Goal: Transaction & Acquisition: Purchase product/service

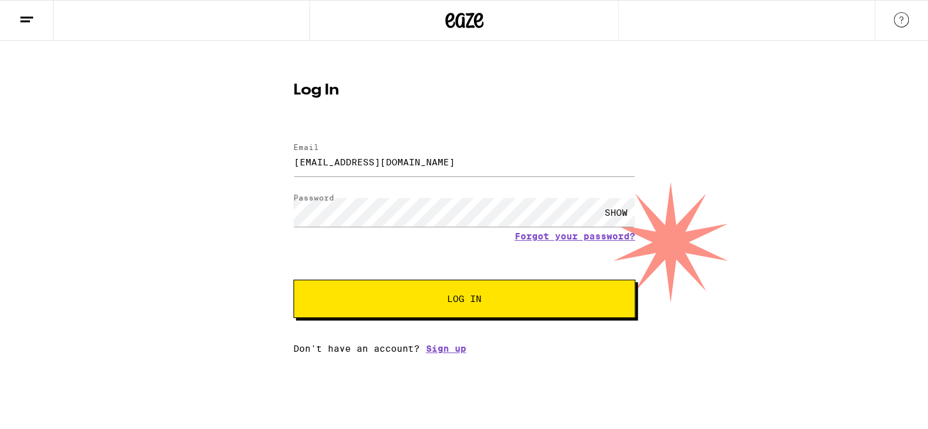
click at [457, 301] on span "Log In" at bounding box center [464, 298] width 34 height 9
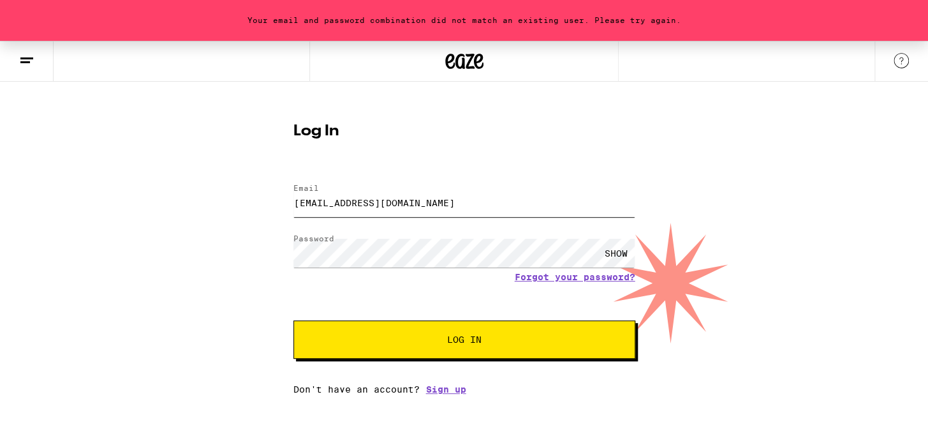
click at [422, 198] on input "[EMAIL_ADDRESS][DOMAIN_NAME]" at bounding box center [464, 202] width 342 height 29
click at [429, 200] on input "[EMAIL_ADDRESS][DOMAIN_NAME]" at bounding box center [464, 202] width 342 height 29
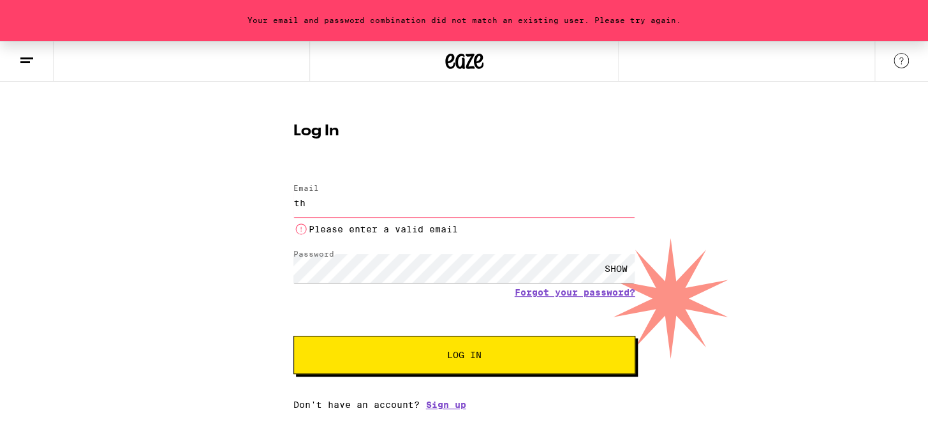
type input "t"
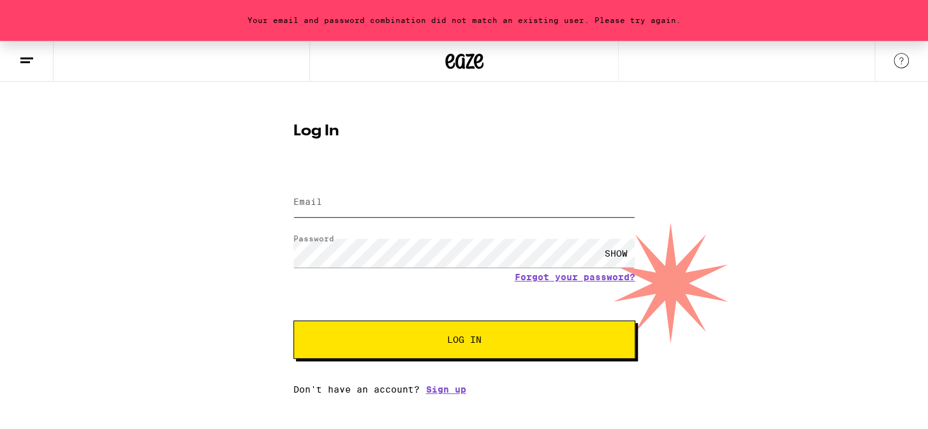
click at [339, 203] on input "Email" at bounding box center [464, 202] width 342 height 29
type input "[EMAIL_ADDRESS][DOMAIN_NAME]"
click at [470, 350] on button "Log In" at bounding box center [464, 339] width 342 height 38
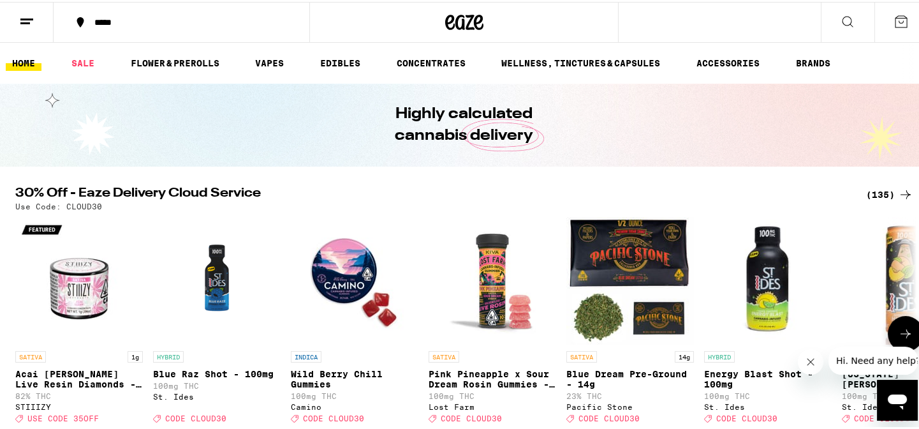
click at [909, 337] on button at bounding box center [906, 332] width 36 height 36
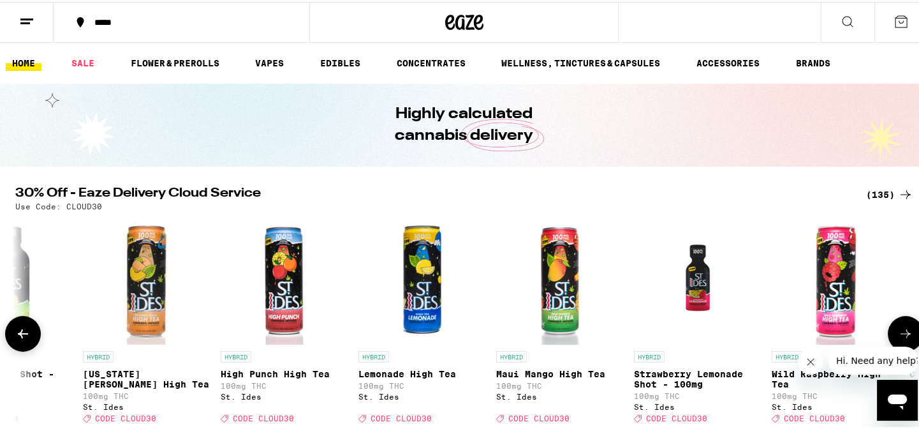
click at [909, 337] on button at bounding box center [906, 332] width 36 height 36
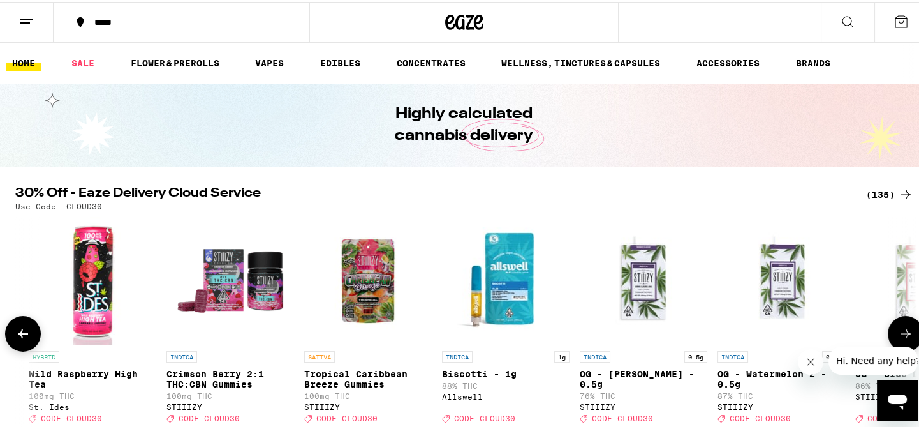
scroll to position [0, 1518]
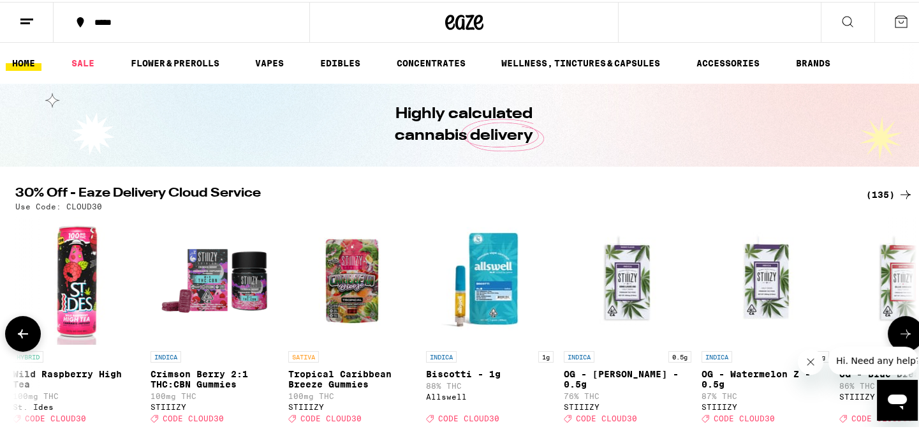
click at [909, 337] on button at bounding box center [906, 332] width 36 height 36
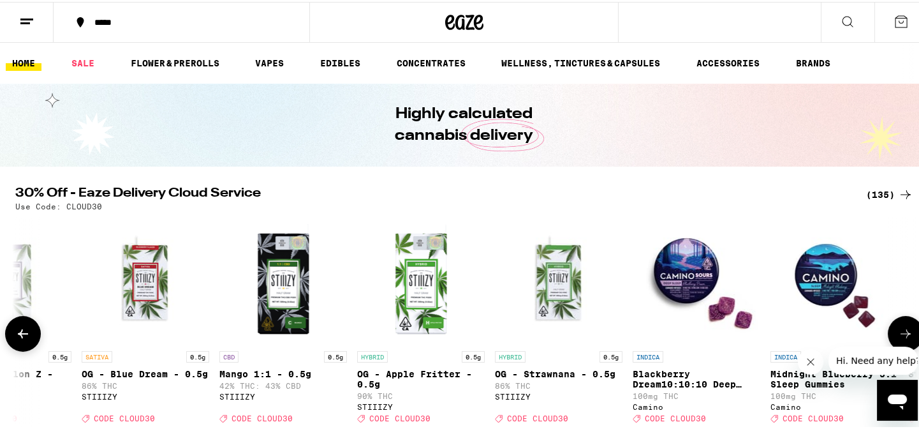
scroll to position [0, 2277]
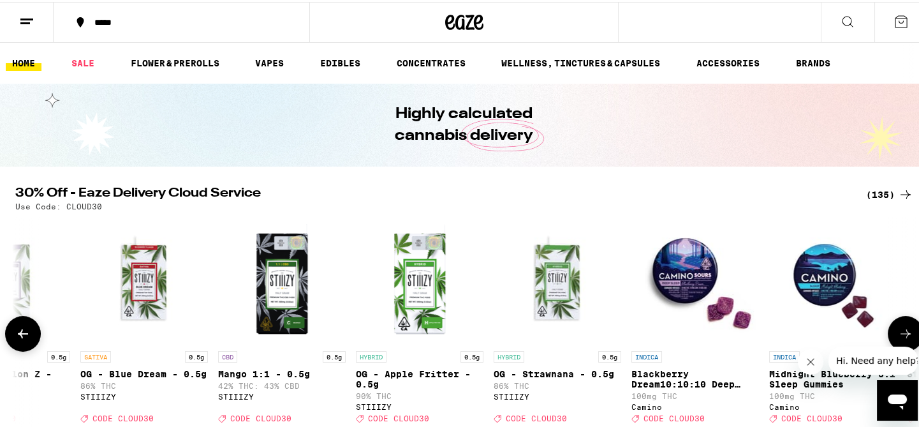
click at [909, 337] on button at bounding box center [906, 332] width 36 height 36
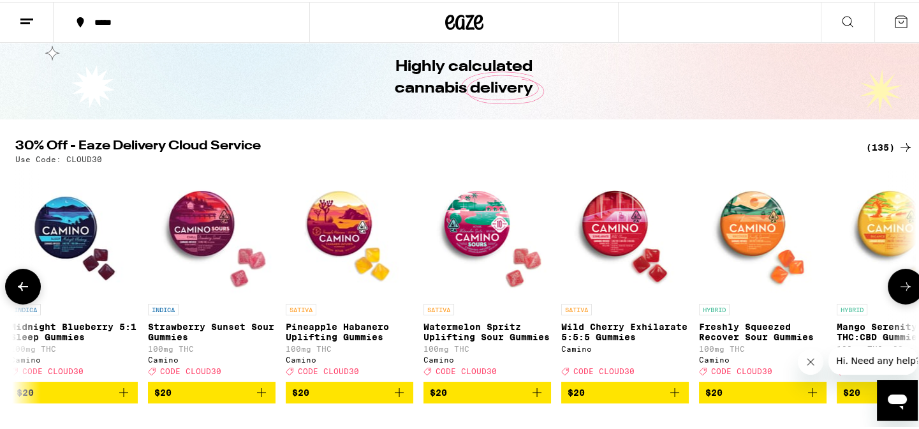
scroll to position [48, 0]
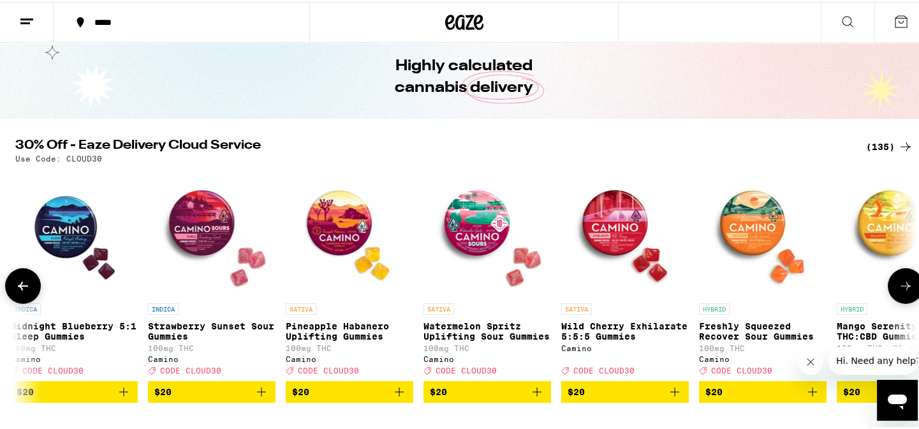
click at [904, 290] on icon at bounding box center [905, 283] width 15 height 15
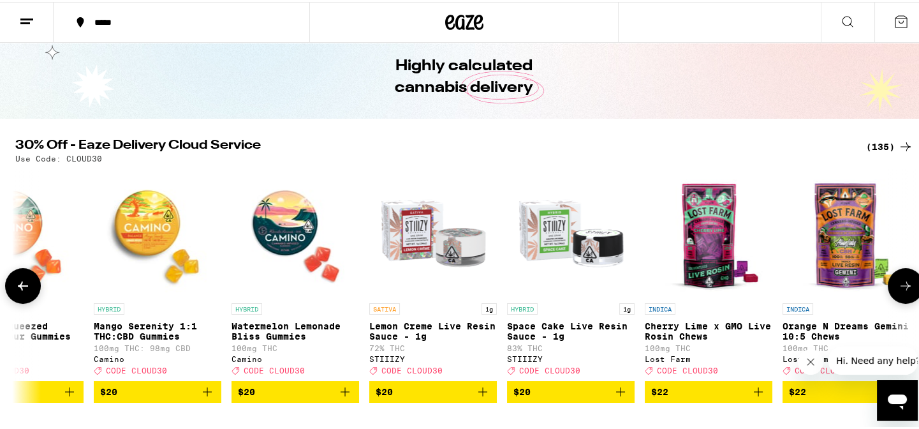
scroll to position [0, 3795]
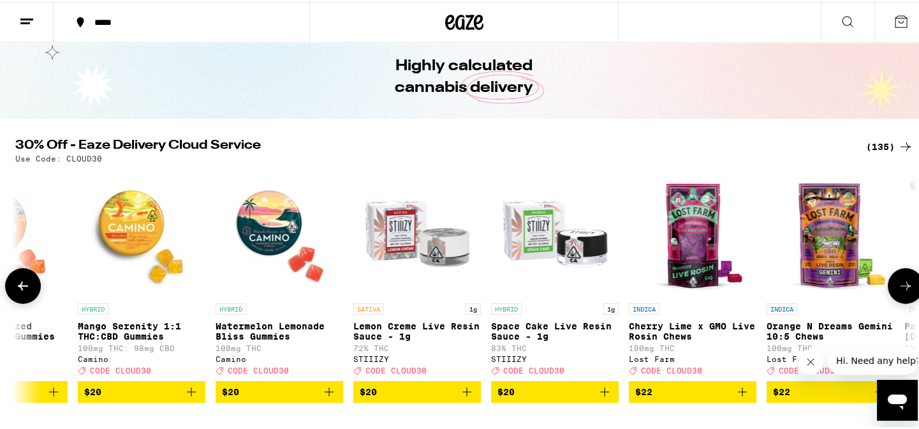
click at [904, 290] on icon at bounding box center [905, 283] width 15 height 15
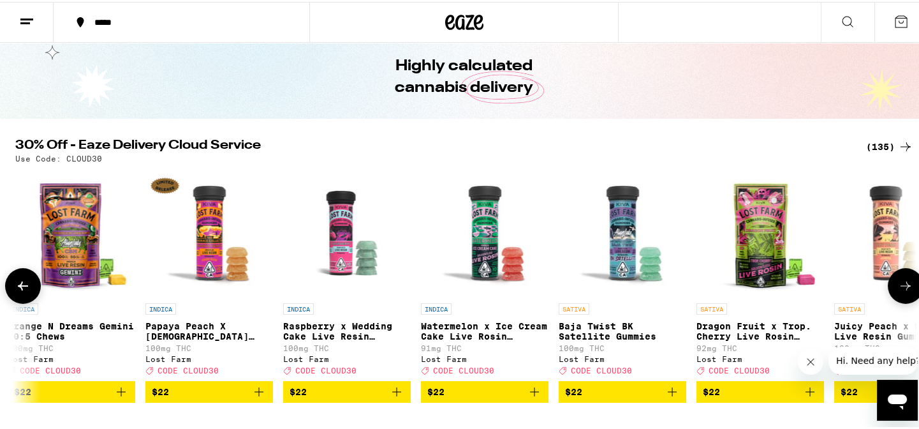
click at [904, 290] on icon at bounding box center [905, 283] width 15 height 15
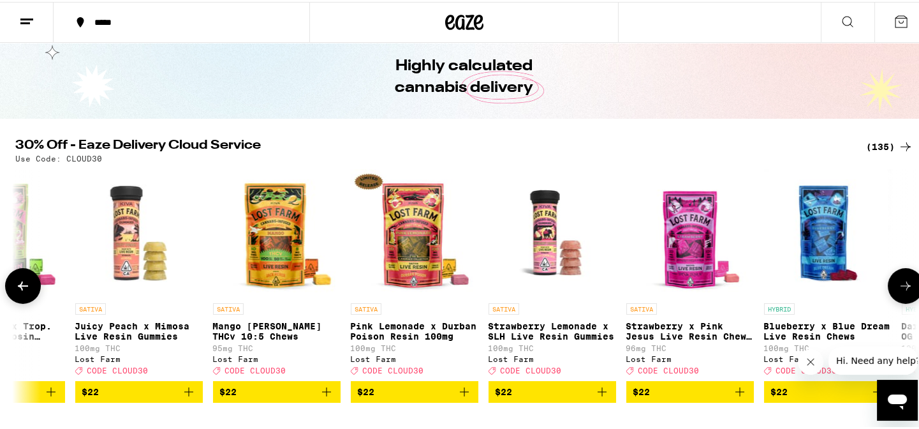
click at [904, 290] on icon at bounding box center [905, 283] width 15 height 15
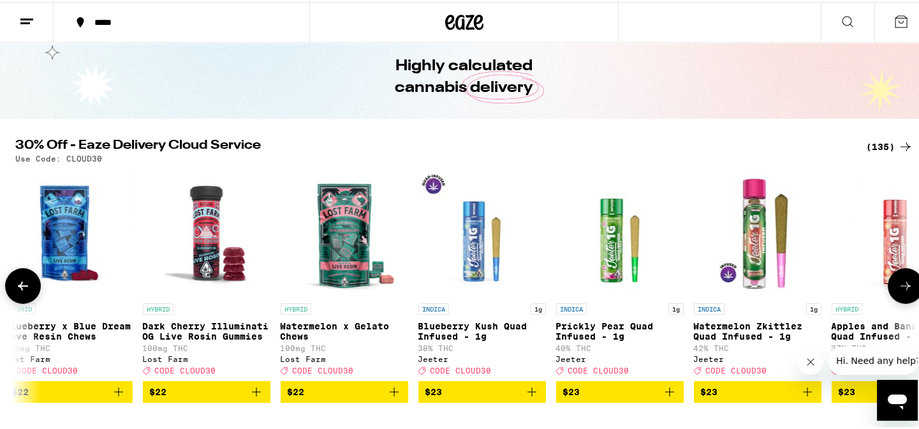
click at [904, 290] on icon at bounding box center [905, 283] width 15 height 15
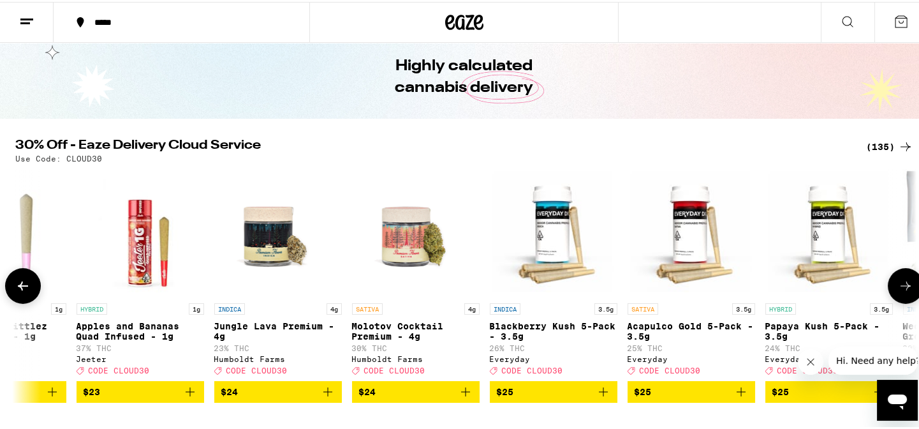
scroll to position [0, 6831]
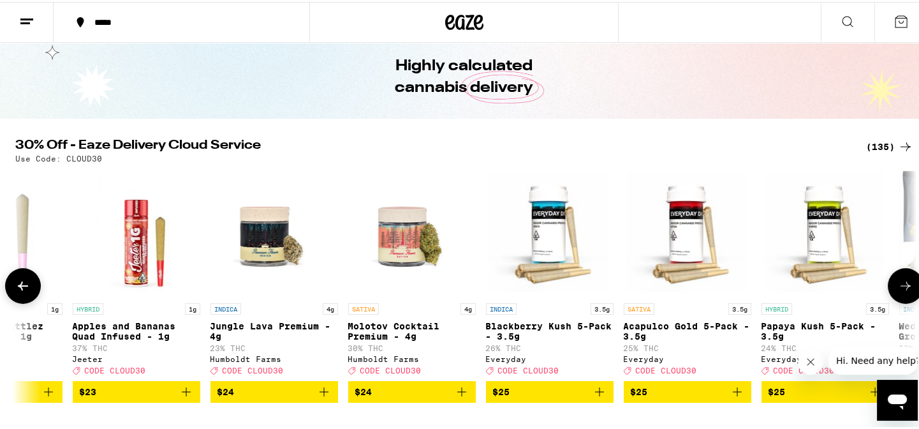
click at [904, 290] on icon at bounding box center [905, 283] width 15 height 15
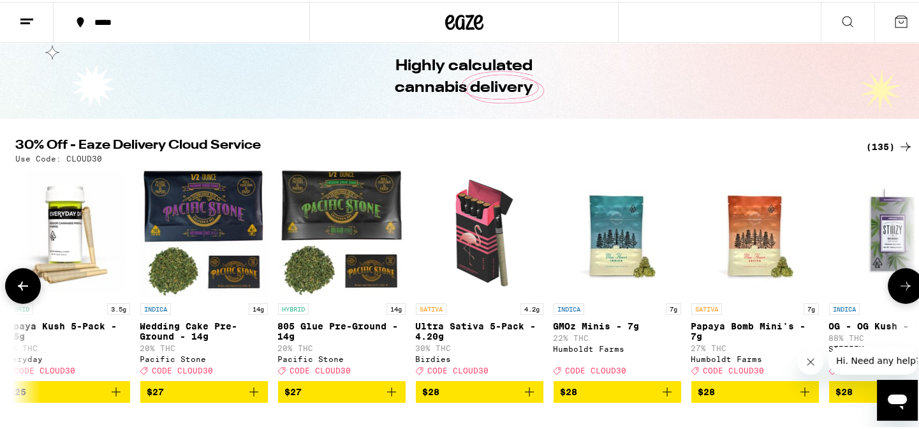
click at [904, 290] on icon at bounding box center [905, 283] width 15 height 15
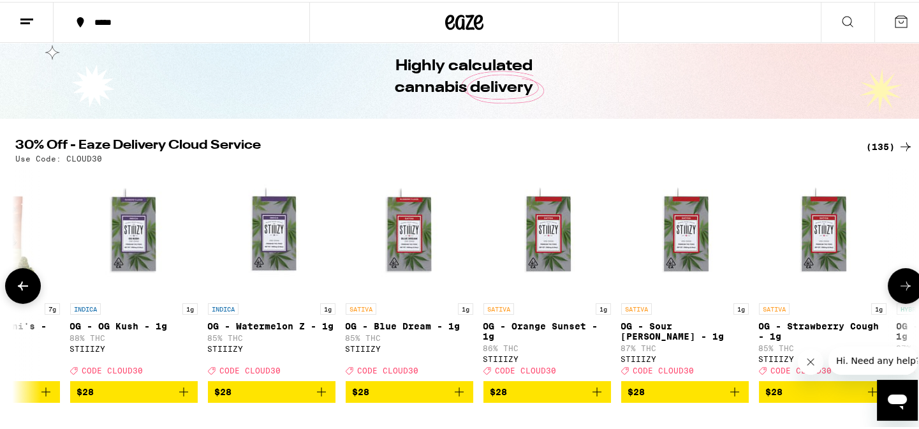
click at [904, 290] on icon at bounding box center [905, 283] width 15 height 15
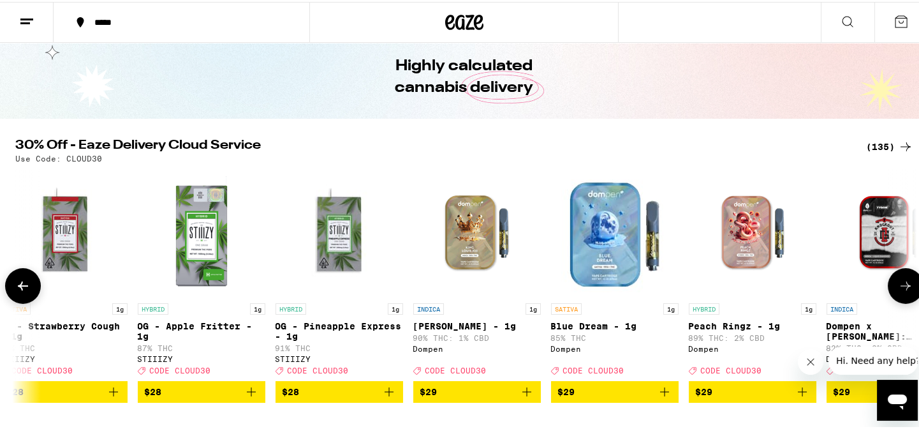
click at [904, 290] on icon at bounding box center [905, 283] width 15 height 15
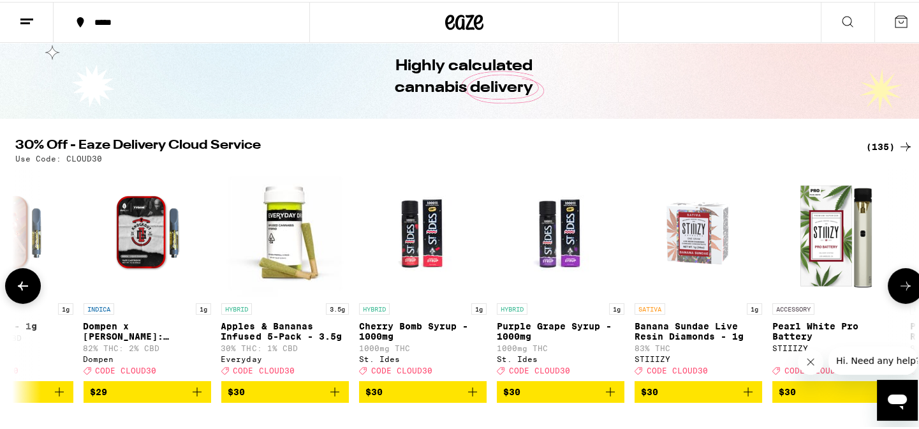
scroll to position [0, 9866]
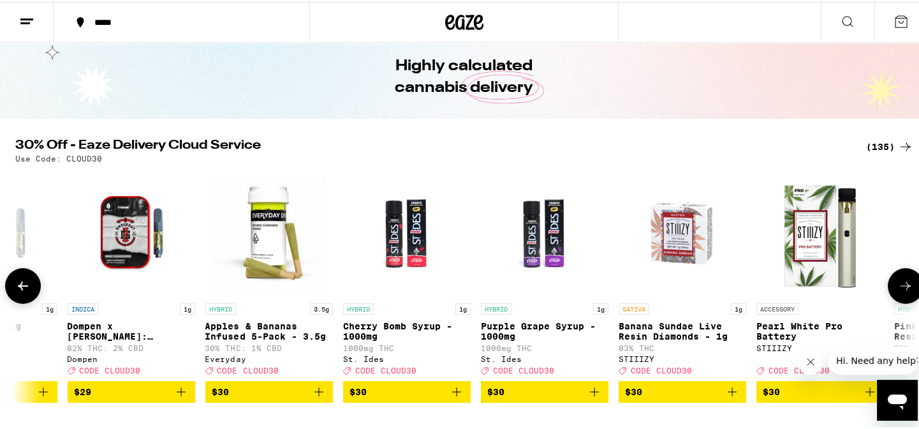
click at [904, 290] on icon at bounding box center [905, 283] width 15 height 15
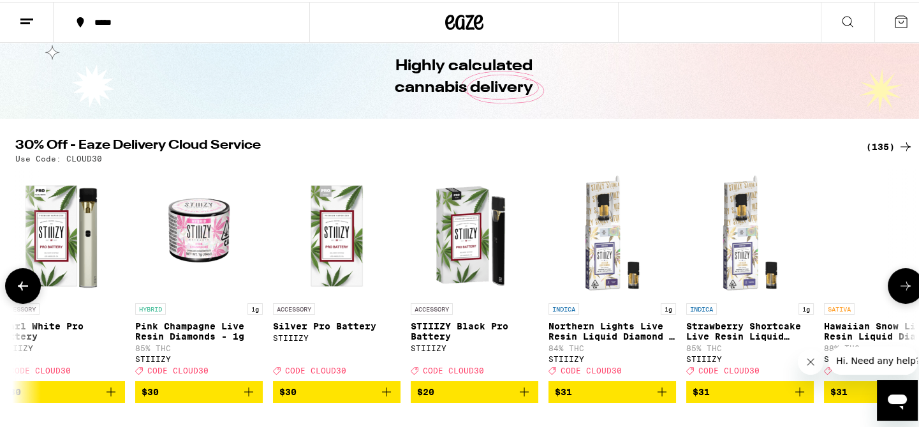
click at [904, 290] on icon at bounding box center [905, 283] width 15 height 15
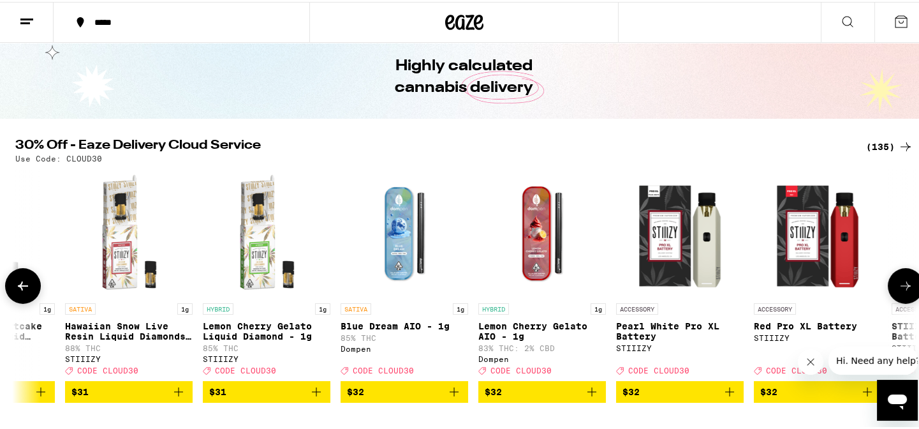
click at [904, 290] on icon at bounding box center [905, 283] width 15 height 15
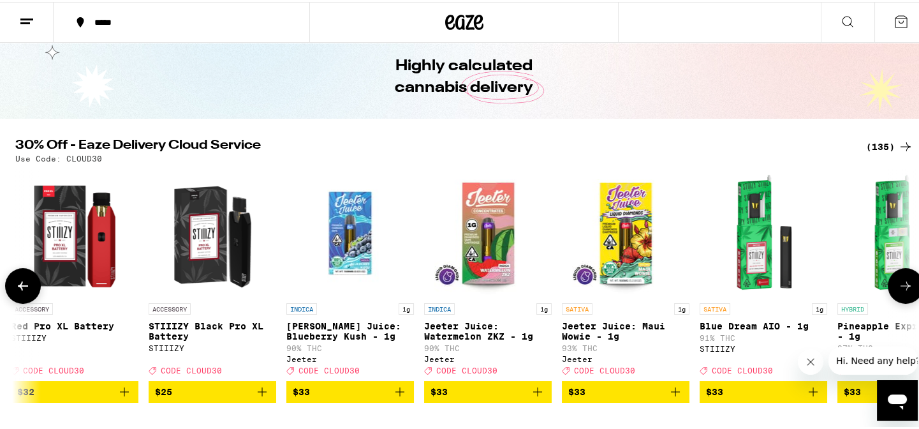
scroll to position [0, 12143]
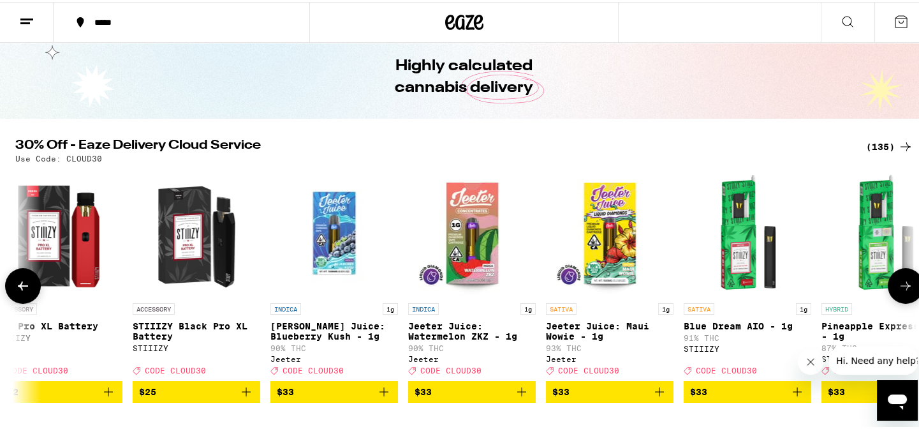
click at [904, 290] on icon at bounding box center [905, 283] width 15 height 15
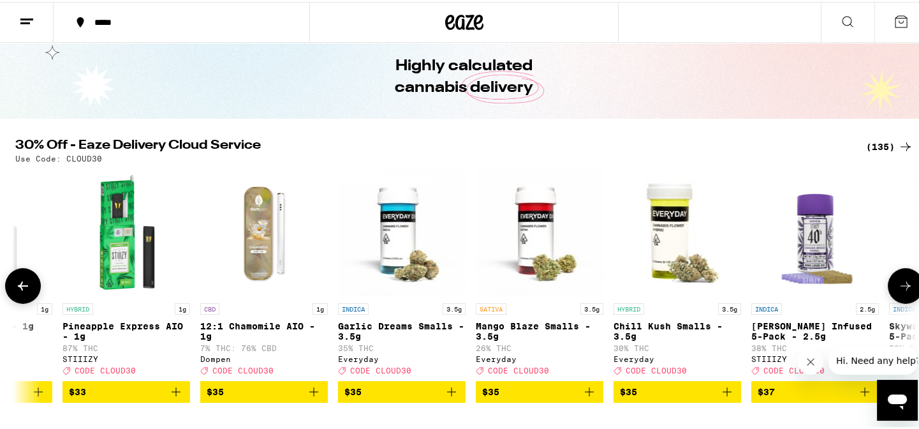
click at [904, 290] on icon at bounding box center [905, 283] width 15 height 15
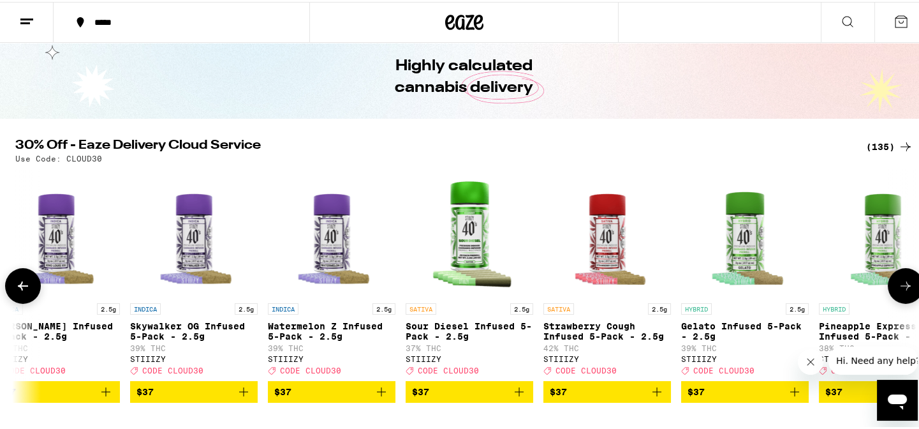
click at [904, 290] on icon at bounding box center [905, 283] width 15 height 15
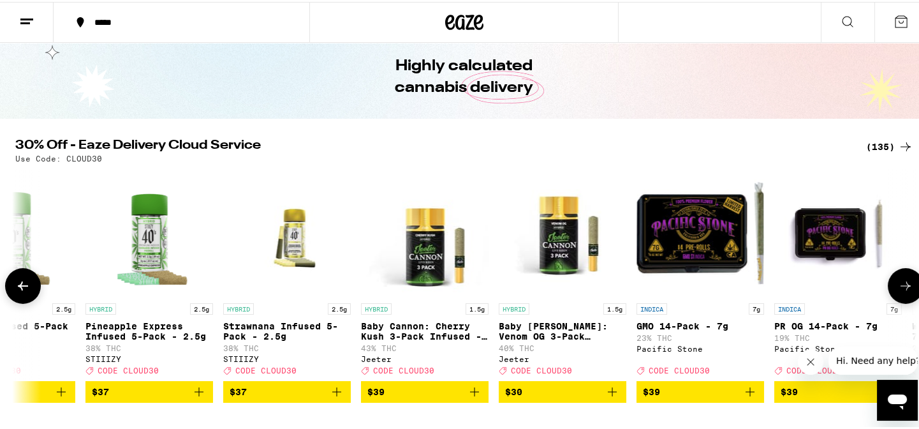
scroll to position [0, 14420]
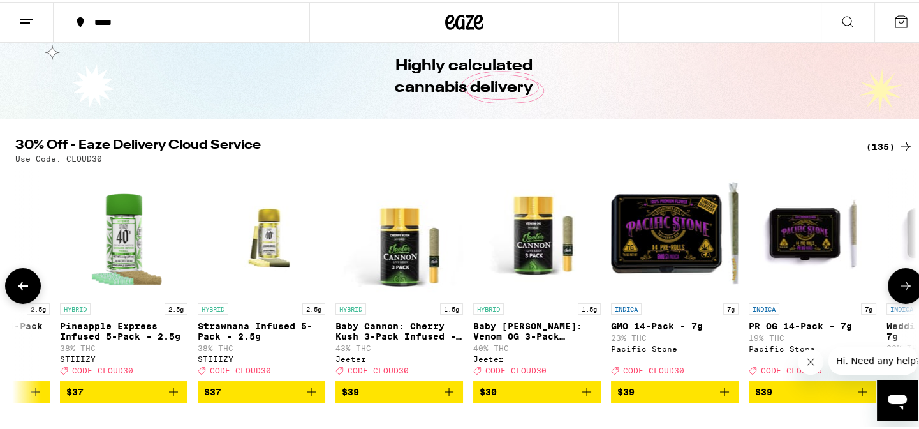
click at [904, 290] on icon at bounding box center [905, 283] width 15 height 15
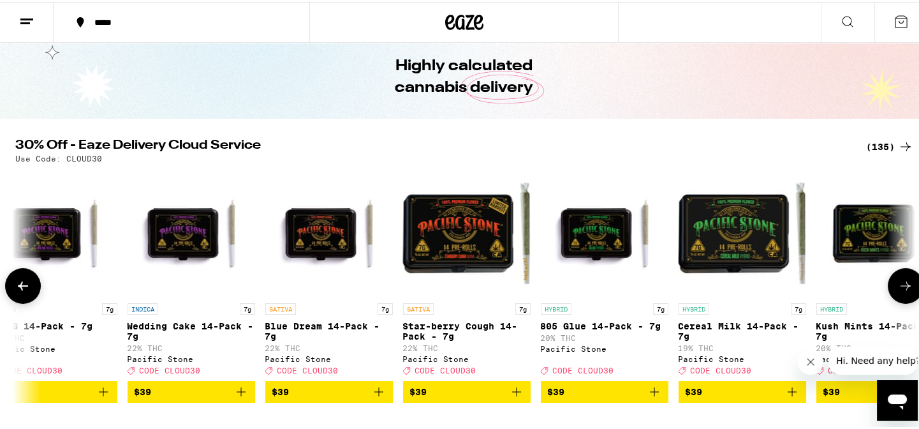
click at [904, 290] on icon at bounding box center [905, 283] width 15 height 15
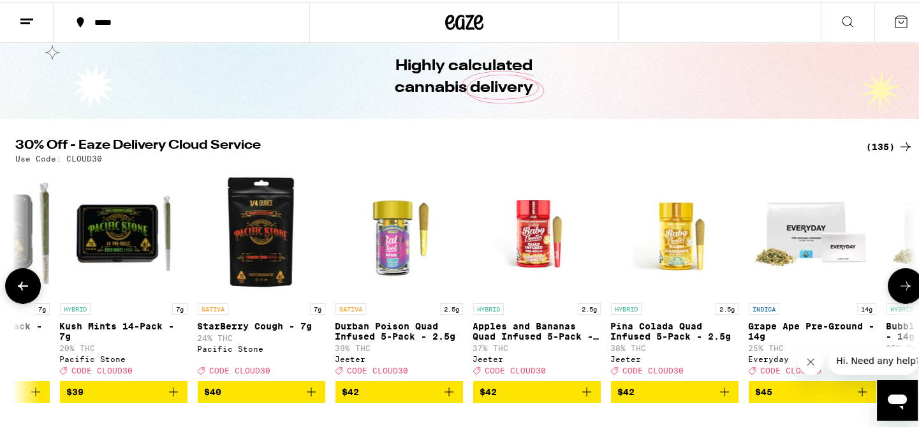
scroll to position [0, 15938]
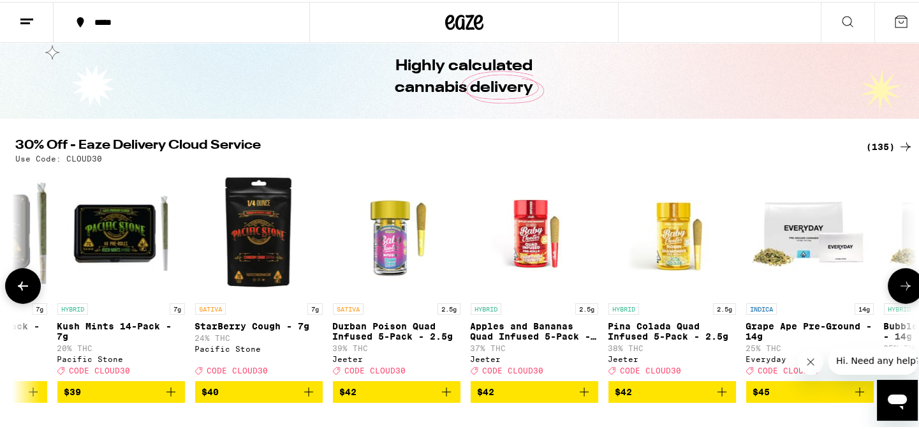
click at [904, 290] on icon at bounding box center [905, 283] width 15 height 15
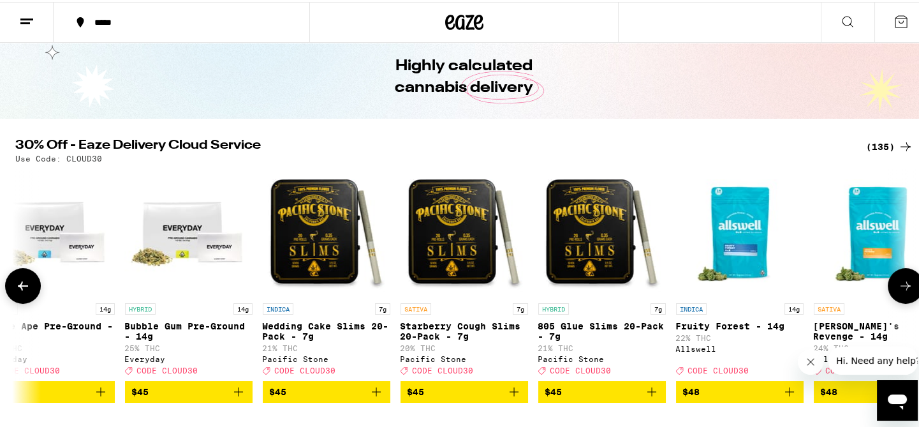
click at [904, 290] on icon at bounding box center [905, 283] width 15 height 15
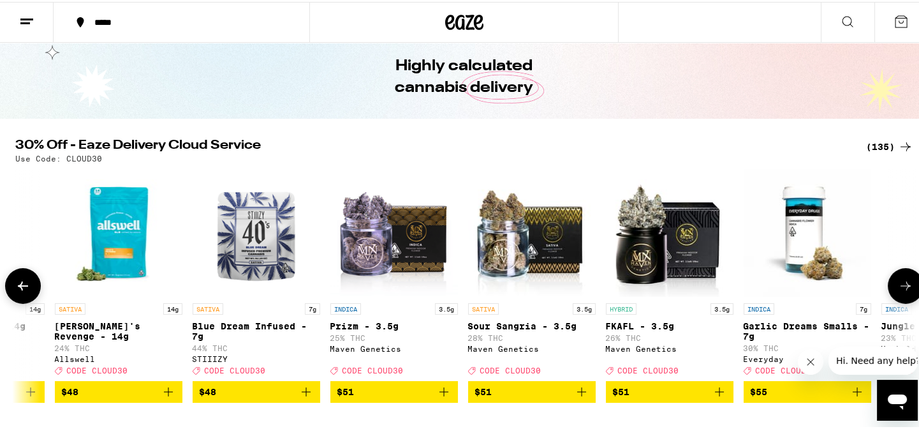
click at [904, 290] on icon at bounding box center [905, 283] width 15 height 15
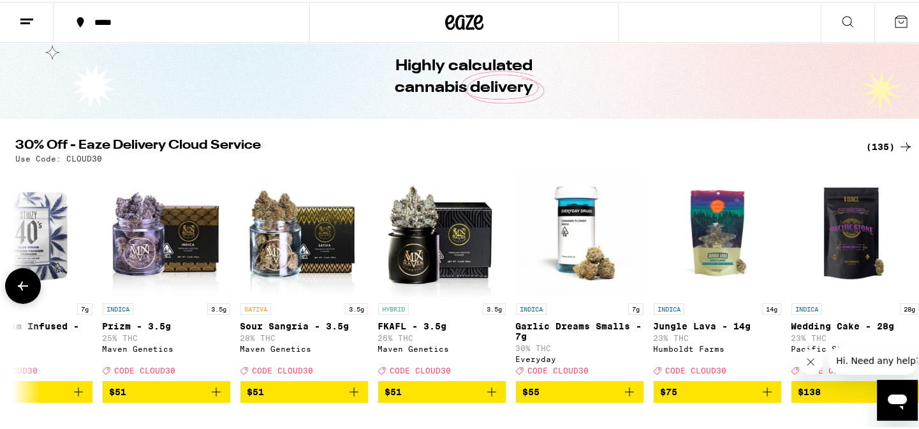
scroll to position [0, 17698]
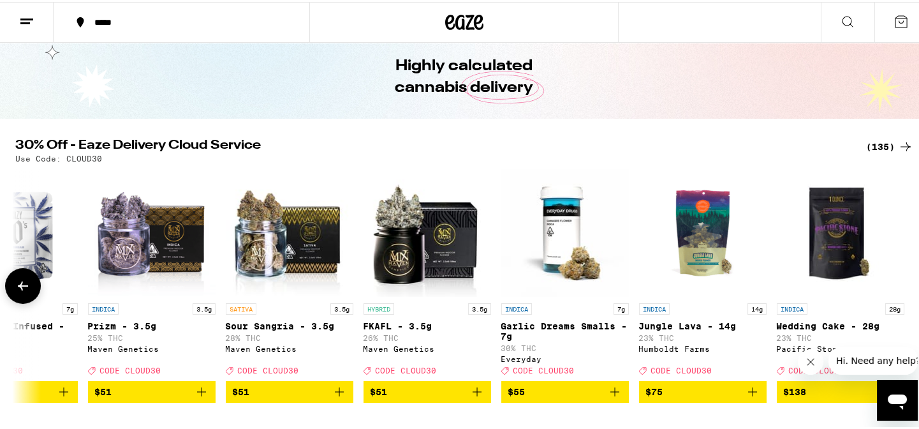
click at [904, 290] on div at bounding box center [906, 284] width 36 height 36
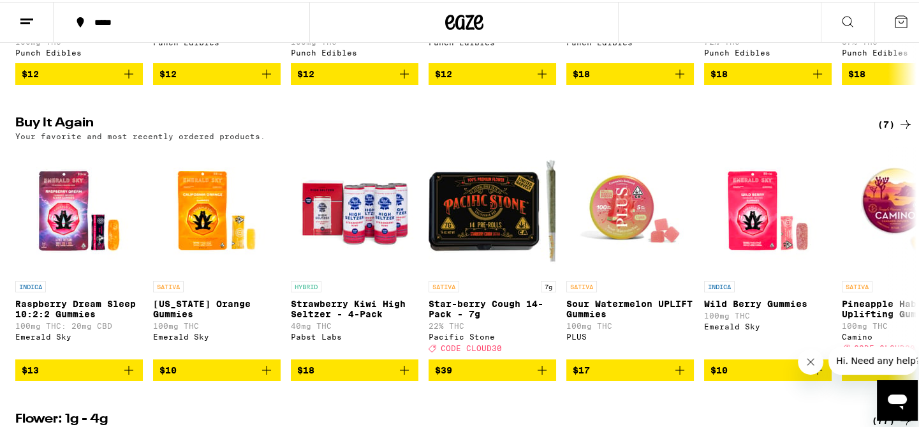
scroll to position [948, 0]
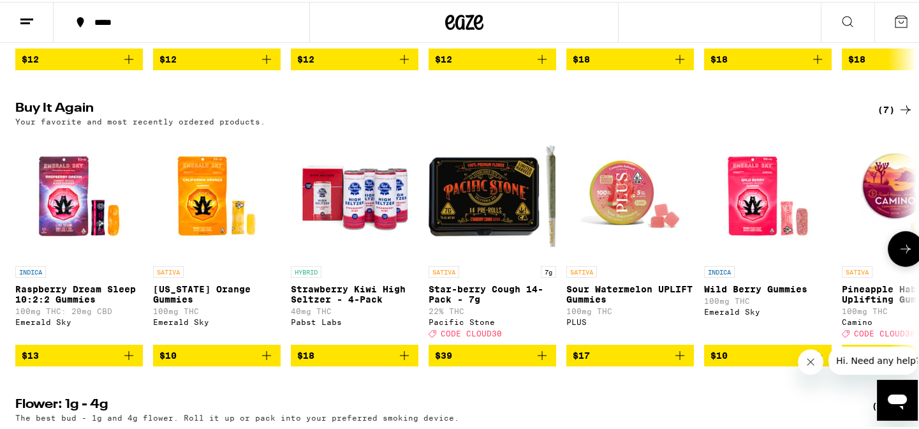
click at [262, 358] on icon "Add to bag" at bounding box center [266, 353] width 9 height 9
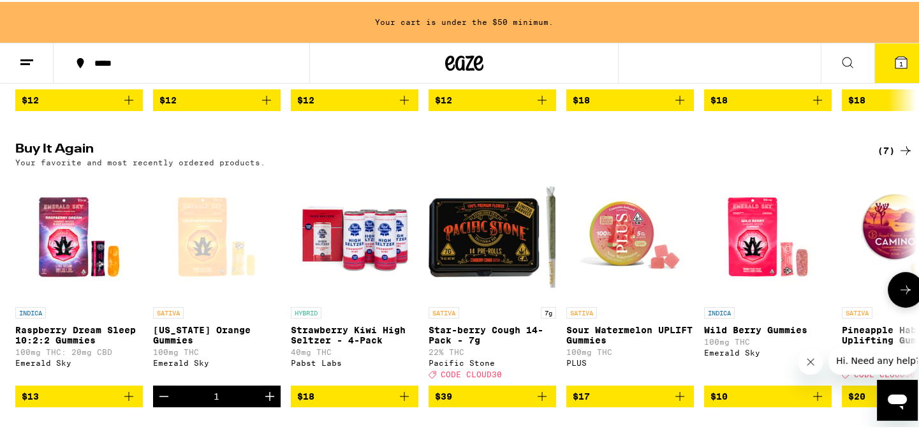
scroll to position [989, 0]
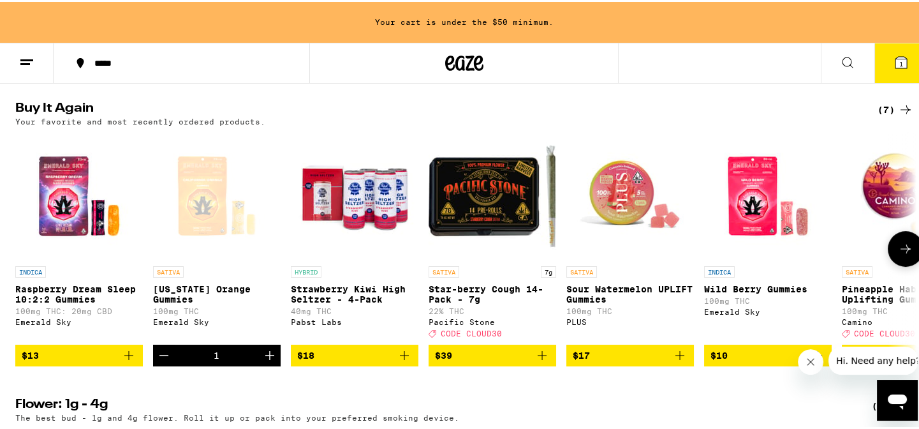
click at [265, 358] on icon "Increment" at bounding box center [269, 353] width 9 height 9
click at [123, 361] on icon "Add to bag" at bounding box center [128, 353] width 15 height 15
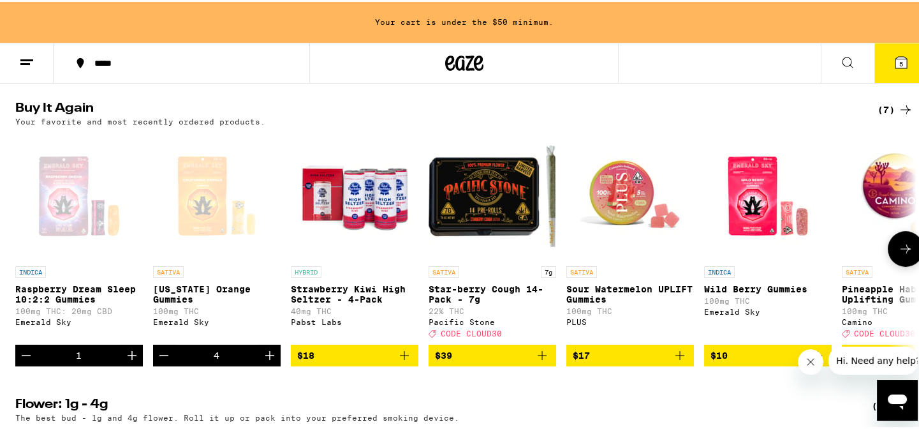
scroll to position [948, 0]
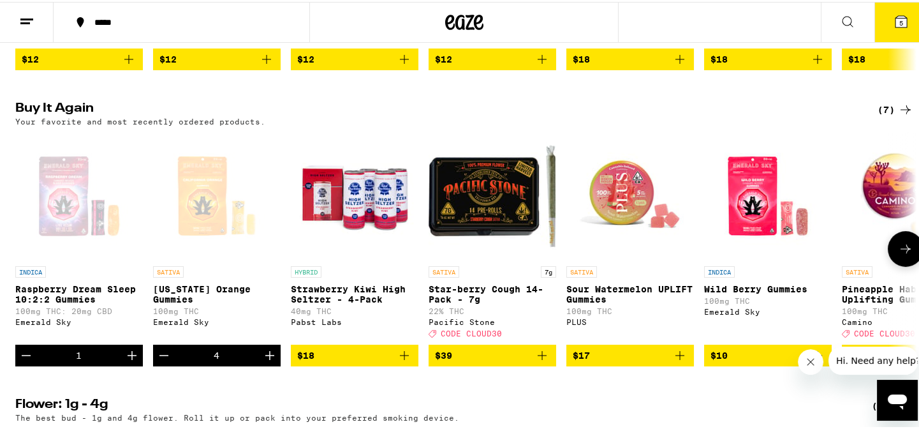
click at [124, 361] on icon "Increment" at bounding box center [131, 353] width 15 height 15
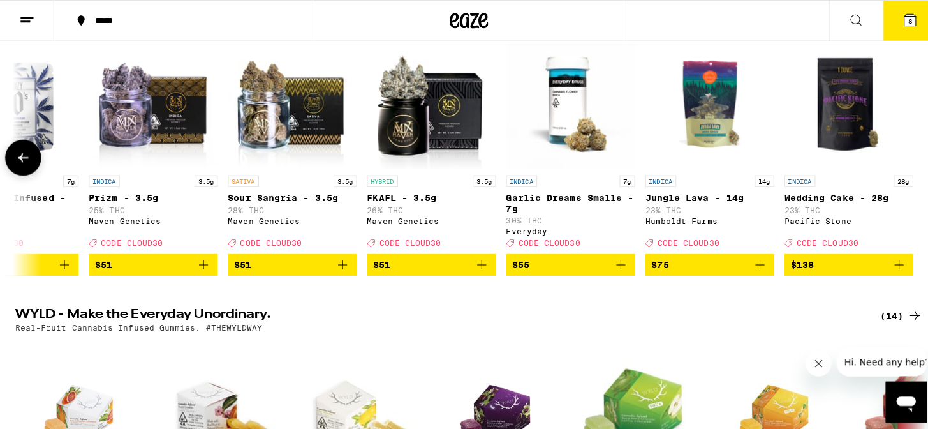
scroll to position [0, 0]
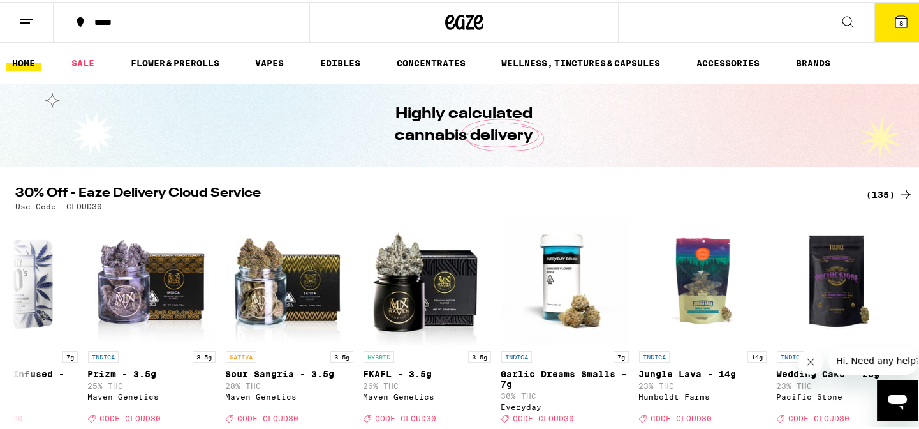
click at [899, 20] on span "8" at bounding box center [901, 21] width 4 height 8
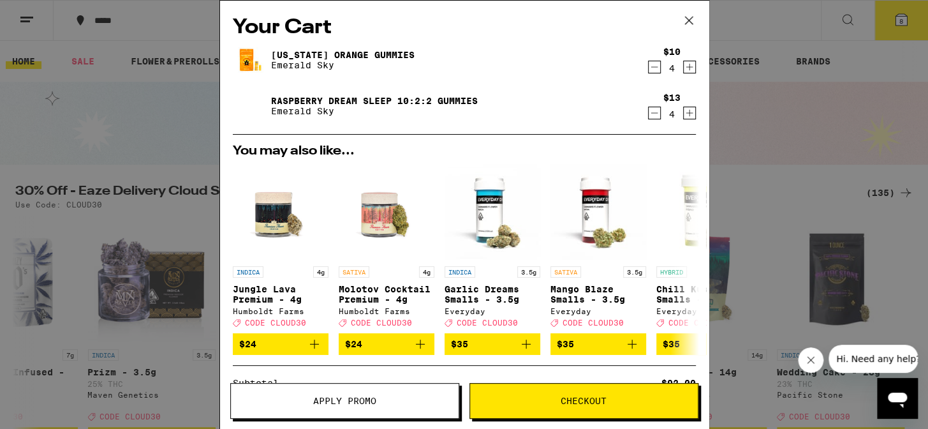
click at [649, 117] on icon "Decrement" at bounding box center [654, 112] width 11 height 15
click at [649, 64] on icon "Decrement" at bounding box center [654, 66] width 11 height 15
click at [684, 69] on icon "Increment" at bounding box center [689, 66] width 11 height 15
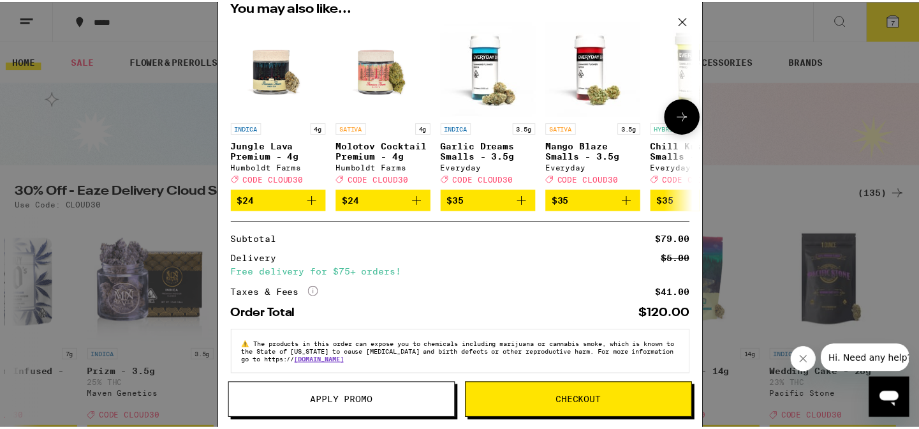
scroll to position [159, 0]
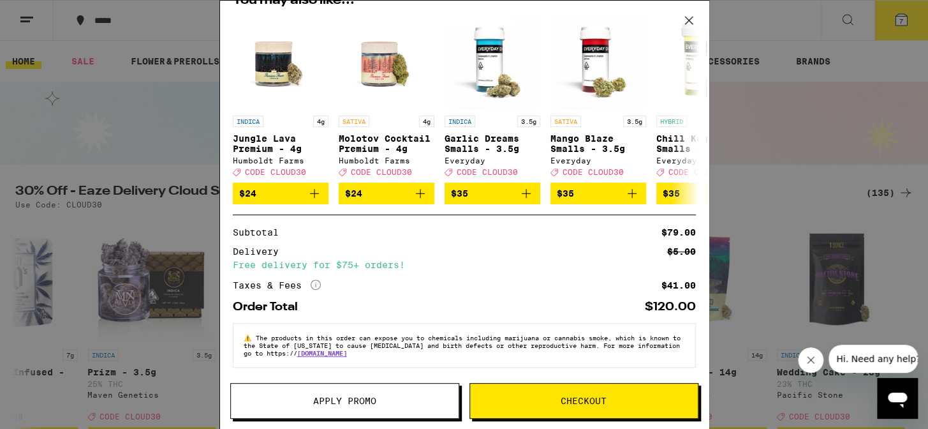
click at [617, 386] on button "Checkout" at bounding box center [583, 401] width 229 height 36
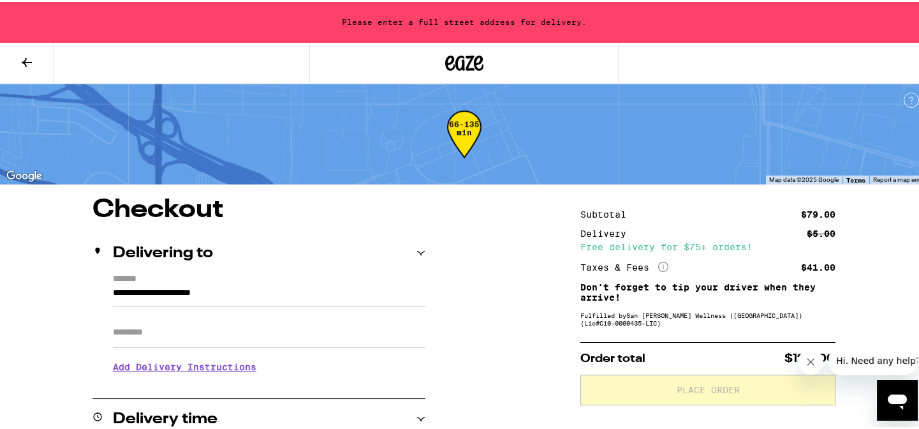
click at [266, 285] on input "**********" at bounding box center [269, 294] width 313 height 22
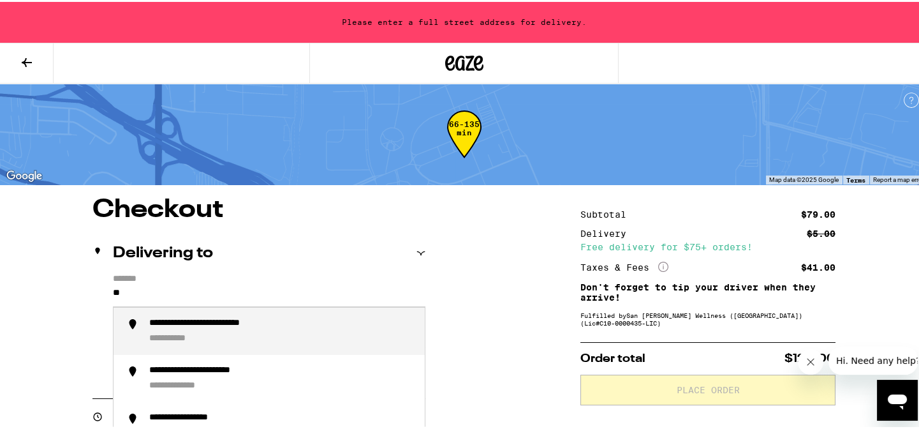
type input "*"
click at [210, 332] on div "**********" at bounding box center [198, 336] width 98 height 11
type input "**********"
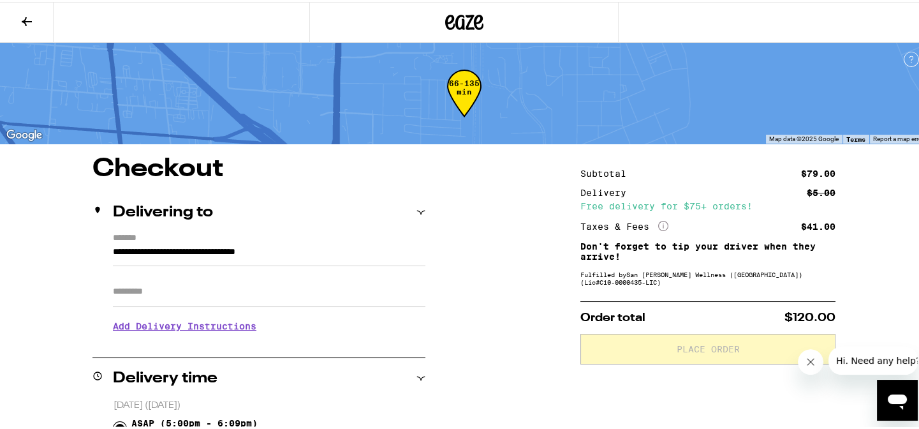
click at [156, 297] on input "Apt/Suite" at bounding box center [269, 289] width 313 height 31
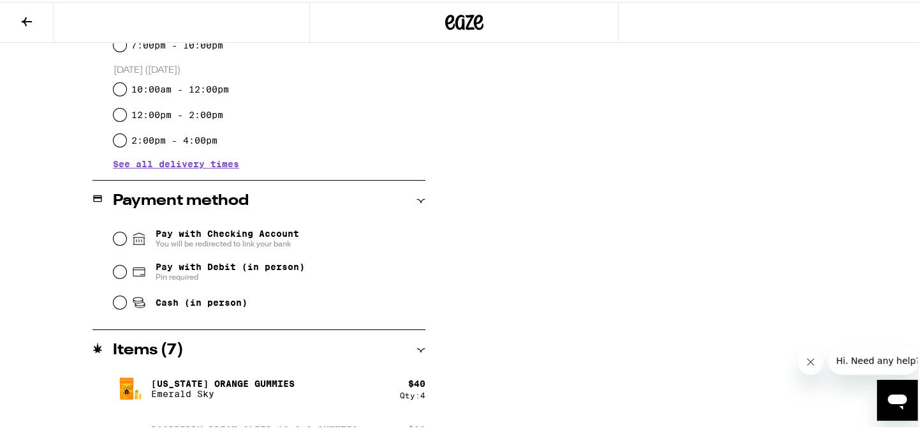
scroll to position [425, 0]
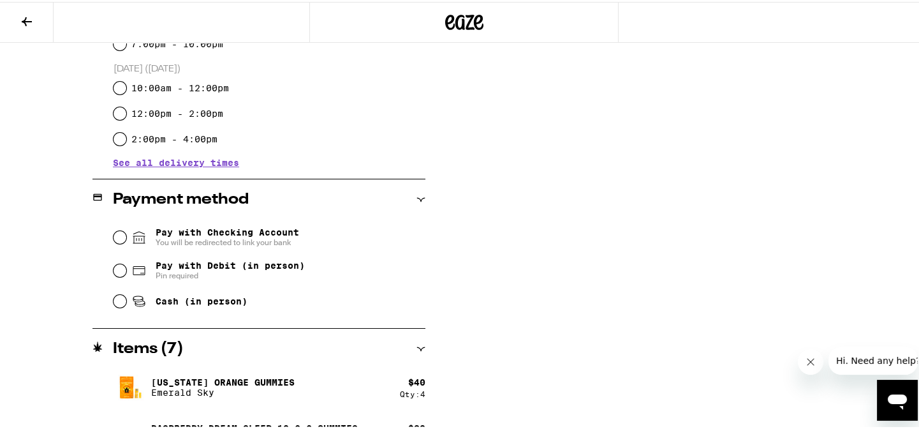
type input "***"
click at [118, 298] on input "Cash (in person)" at bounding box center [120, 299] width 13 height 13
radio input "true"
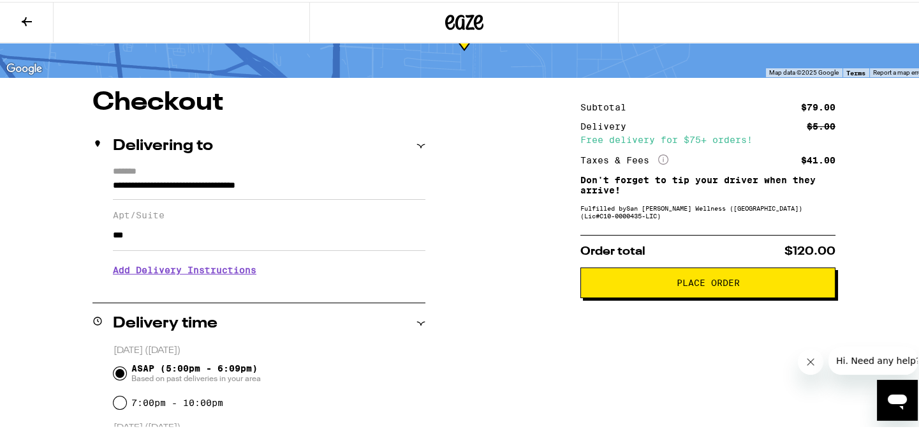
scroll to position [68, 0]
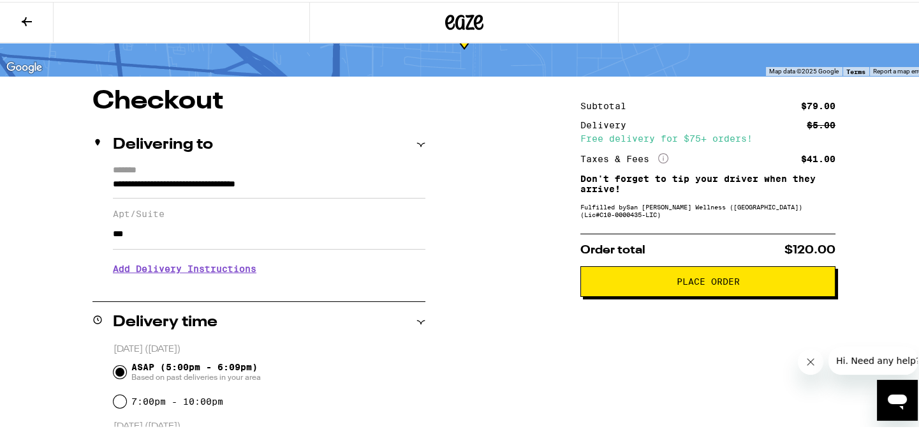
click at [705, 280] on span "Place Order" at bounding box center [708, 279] width 63 height 9
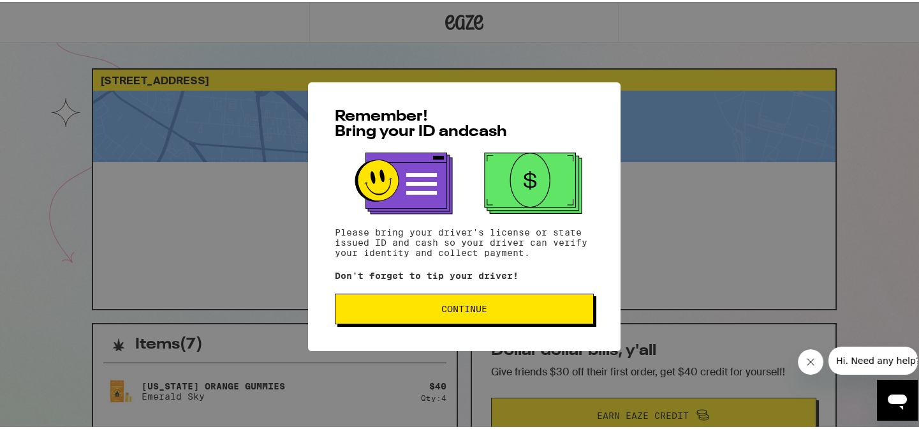
click at [462, 304] on span "Continue" at bounding box center [464, 306] width 46 height 9
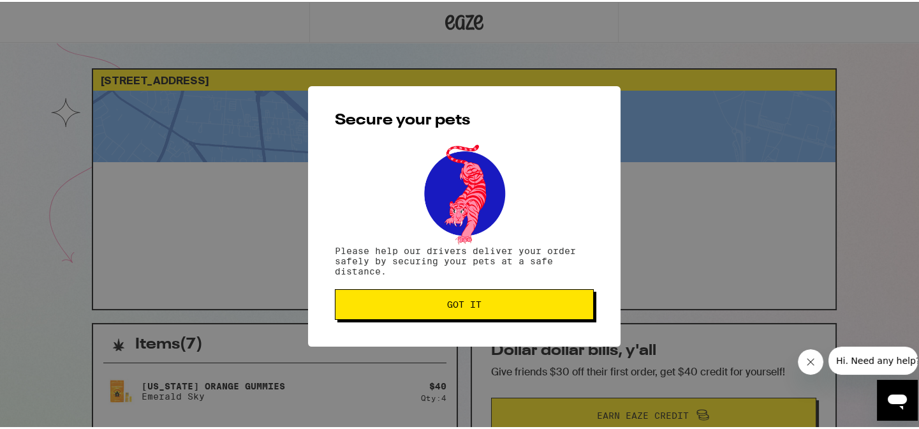
click at [462, 304] on span "Got it" at bounding box center [464, 302] width 34 height 9
